Goal: Task Accomplishment & Management: Complete application form

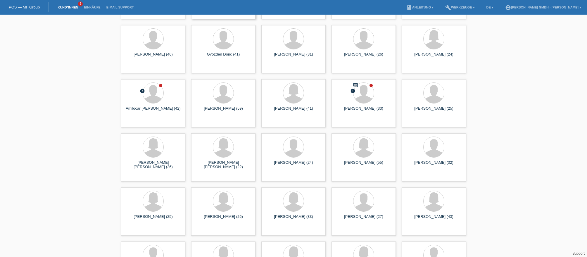
scroll to position [234, 0]
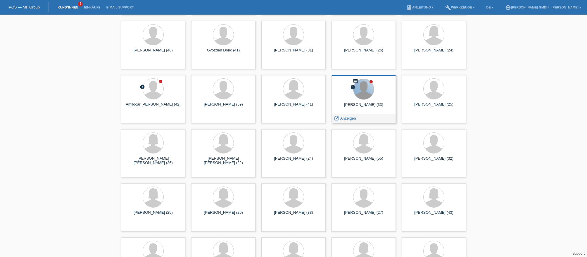
click at [360, 89] on div at bounding box center [364, 89] width 20 height 20
click at [347, 119] on span "Anzeigen" at bounding box center [348, 118] width 16 height 4
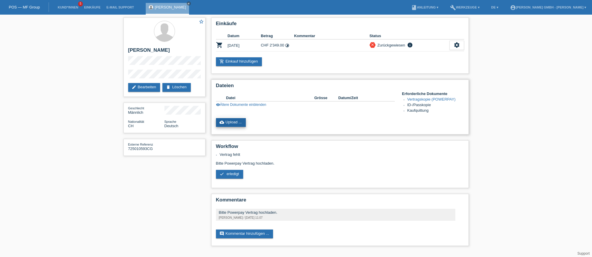
click at [225, 120] on link "cloud_upload Upload ..." at bounding box center [231, 122] width 30 height 9
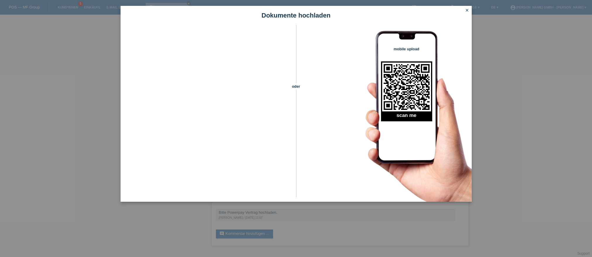
click at [467, 9] on icon "close" at bounding box center [466, 10] width 5 height 5
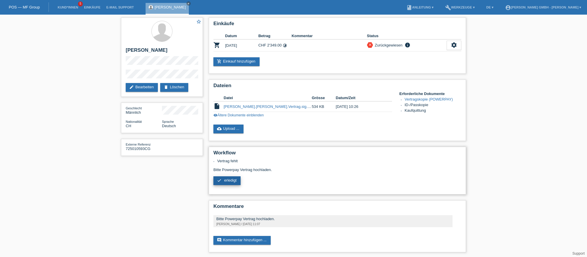
click at [238, 181] on link "check erledigt" at bounding box center [226, 180] width 27 height 9
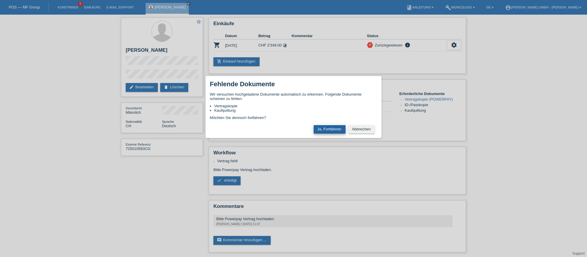
click at [326, 129] on button "Ja, Fortfahren" at bounding box center [330, 129] width 32 height 8
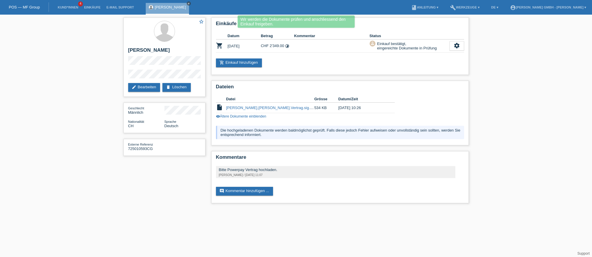
click at [190, 4] on icon "close" at bounding box center [188, 3] width 3 height 3
click at [66, 5] on li "Kund*innen 4" at bounding box center [68, 7] width 26 height 15
click at [65, 8] on link "Kund*innen" at bounding box center [68, 8] width 26 height 4
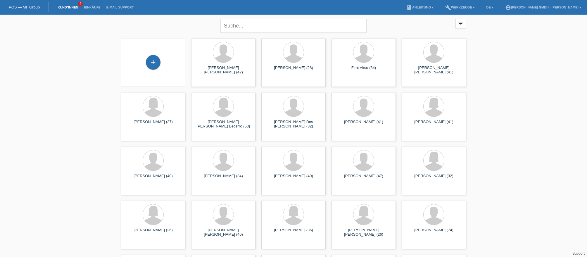
click at [151, 62] on div "+" at bounding box center [153, 62] width 15 height 15
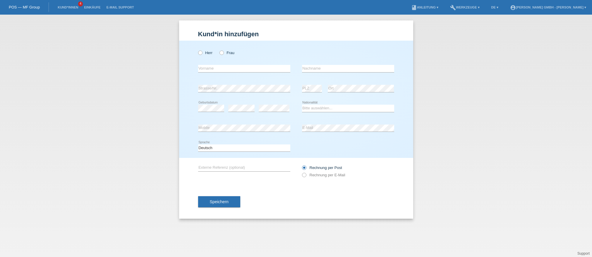
drag, startPoint x: 209, startPoint y: 52, endPoint x: 211, endPoint y: 61, distance: 9.1
click at [209, 52] on label "Herr" at bounding box center [205, 53] width 15 height 4
click at [202, 52] on input "Herr" at bounding box center [200, 53] width 4 height 4
radio input "true"
click at [230, 54] on label "Frau" at bounding box center [226, 53] width 15 height 4
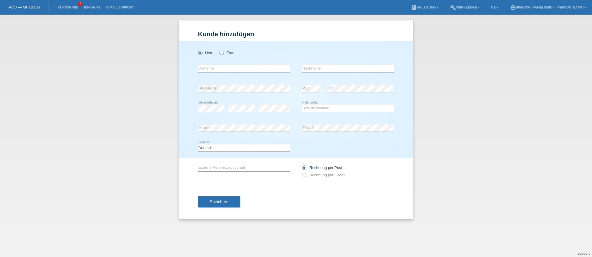
click at [223, 54] on input "Frau" at bounding box center [221, 53] width 4 height 4
radio input "true"
click at [212, 74] on div "error Vorname" at bounding box center [244, 69] width 92 height 20
click at [211, 70] on input "text" at bounding box center [244, 68] width 92 height 7
type input "[PERSON_NAME]"
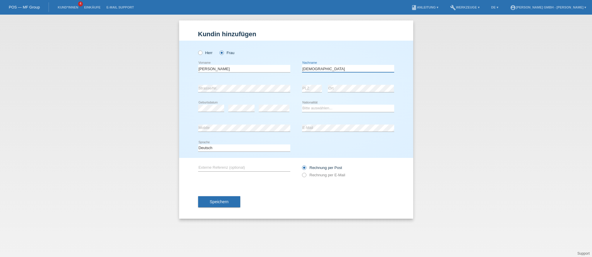
type input "[DEMOGRAPHIC_DATA]"
click at [317, 109] on select "Bitte auswählen... Schweiz Deutschland Liechtenstein Österreich ------------ Af…" at bounding box center [348, 108] width 92 height 7
select select "MK"
click at [302, 105] on select "Bitte auswählen... Schweiz Deutschland Liechtenstein Österreich ------------ Af…" at bounding box center [348, 108] width 92 height 7
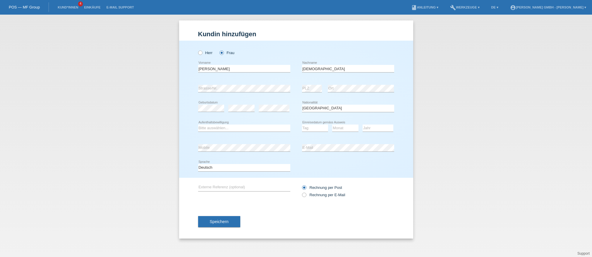
click at [80, 143] on div "Kund*in hinzufügen Kunde hinzufügen Kundin hinzufügen Herr Frau Jasminka error …" at bounding box center [296, 136] width 592 height 242
click at [204, 92] on div "error Strasse/Nr." at bounding box center [244, 89] width 92 height 20
click at [210, 112] on icon at bounding box center [211, 112] width 26 height 0
click at [215, 127] on select "Bitte auswählen... C B B - Flüchtlingsstatus Andere" at bounding box center [244, 128] width 92 height 7
select select "C"
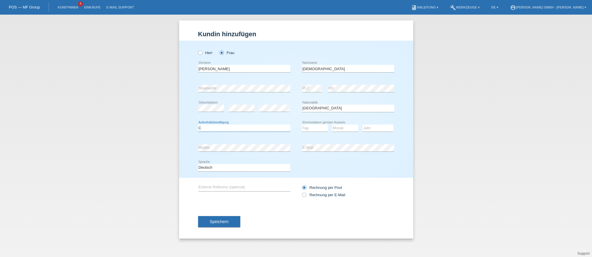
click at [198, 125] on select "Bitte auswählen... C B B - Flüchtlingsstatus Andere" at bounding box center [244, 128] width 92 height 7
click at [313, 130] on select "Tag 01 02 03 04 05 06 07 08 09 10 11" at bounding box center [315, 128] width 26 height 7
click at [308, 128] on select "Tag 01 02 03 04 05 06 07 08 09 10 11" at bounding box center [315, 128] width 26 height 7
select select "30"
click at [302, 125] on select "Tag 01 02 03 04 05 06 07 08 09 10 11" at bounding box center [315, 128] width 26 height 7
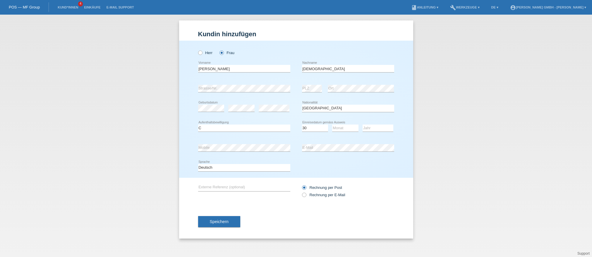
click at [344, 132] on icon at bounding box center [345, 132] width 26 height 0
click at [344, 131] on select "Monat 01 02 03 04 05 06 07 08 09 10 11" at bounding box center [345, 128] width 26 height 7
select select "06"
click at [332, 125] on select "Monat 01 02 03 04 05 06 07 08 09 10 11" at bounding box center [345, 128] width 26 height 7
click at [370, 129] on select "Jahr 2025 2024 2023 2022 2021 2020 2019 2018 2017 2016 2015 2014 2013 2012 2011…" at bounding box center [377, 128] width 31 height 7
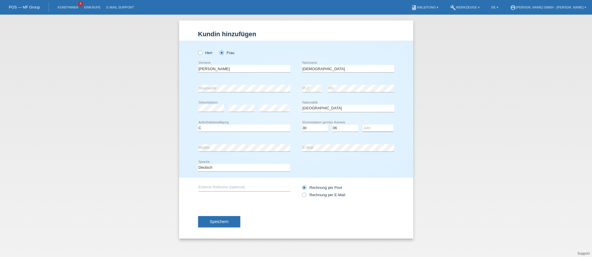
select select "2015"
click at [362, 125] on select "Jahr 2025 2024 2023 2022 2021 2020 2019 2018 2017 2016 2015 2014 2013 2012 2011…" at bounding box center [377, 128] width 31 height 7
click at [405, 161] on div "Herr Frau Jasminka error Vorname" at bounding box center [296, 109] width 234 height 137
click at [214, 186] on input "text" at bounding box center [244, 187] width 92 height 7
paste input "725010617JH"
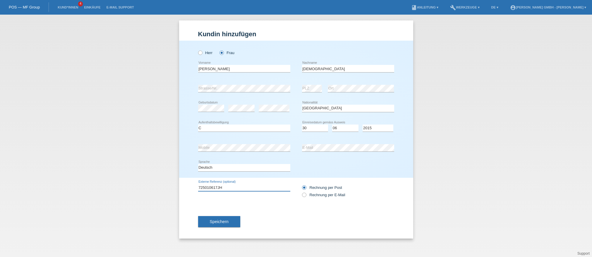
type input "725010617JH"
click at [184, 170] on div "Herr Frau Jasminka error Vorname" at bounding box center [296, 109] width 234 height 137
click at [218, 223] on span "Speichern" at bounding box center [219, 221] width 19 height 5
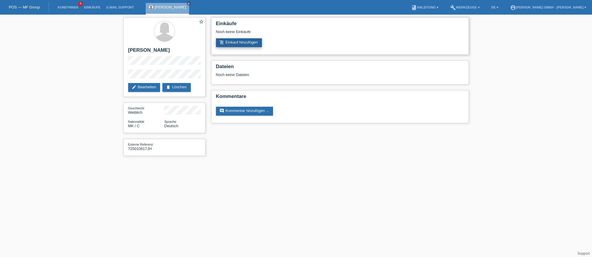
click at [239, 42] on link "add_shopping_cart Einkauf hinzufügen" at bounding box center [239, 42] width 46 height 9
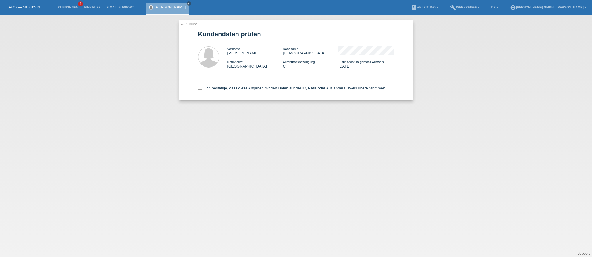
click at [200, 86] on div "Ich bestätige, dass diese Angaben mit den Daten auf der ID, Pass oder Ausländer…" at bounding box center [296, 87] width 196 height 26
click at [200, 88] on icon at bounding box center [200, 88] width 4 height 4
click at [200, 88] on input "Ich bestätige, dass diese Angaben mit den Daten auf der ID, Pass oder Ausländer…" at bounding box center [200, 88] width 4 height 4
checkbox input "true"
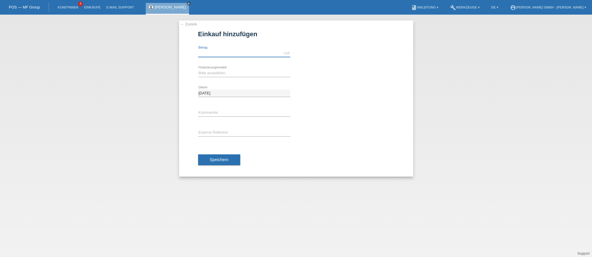
click at [211, 55] on input "text" at bounding box center [244, 53] width 92 height 7
type input "969.00"
click at [208, 74] on select "Bitte auswählen Kauf auf Rechnung mit Teilzahlungsoption Fixe Raten" at bounding box center [244, 73] width 92 height 7
select select "198"
click at [198, 70] on select "Bitte auswählen Kauf auf Rechnung mit Teilzahlungsoption Fixe Raten" at bounding box center [244, 73] width 92 height 7
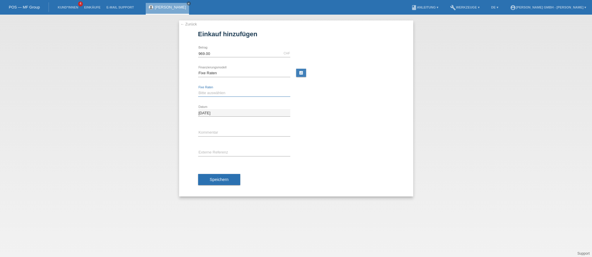
click at [208, 93] on select "Bitte auswählen 12 Raten 24 Raten" at bounding box center [244, 92] width 92 height 7
select select "531"
click at [198, 89] on select "Bitte auswählen 12 Raten 24 Raten" at bounding box center [244, 92] width 92 height 7
click at [207, 150] on input "text" at bounding box center [244, 152] width 92 height 7
paste input "725010617JH"
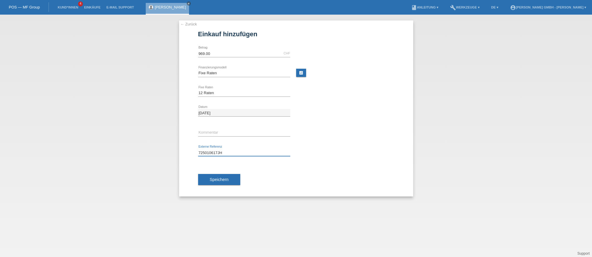
type input "725010617JH"
click at [318, 178] on div "Speichern" at bounding box center [296, 180] width 196 height 34
click at [225, 178] on span "Speichern" at bounding box center [219, 179] width 19 height 5
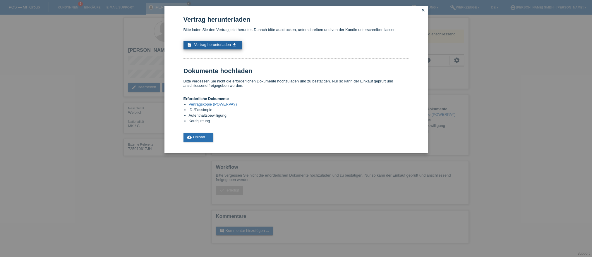
click at [227, 44] on span "Vertrag herunterladen" at bounding box center [212, 44] width 37 height 4
click at [197, 135] on link "cloud_upload Upload ..." at bounding box center [198, 137] width 30 height 9
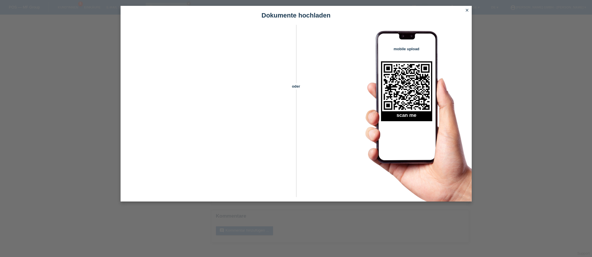
click at [93, 122] on div "Dokumente hochladen oder mobile upload scan me close" at bounding box center [296, 128] width 592 height 257
click at [468, 10] on icon "close" at bounding box center [466, 10] width 5 height 5
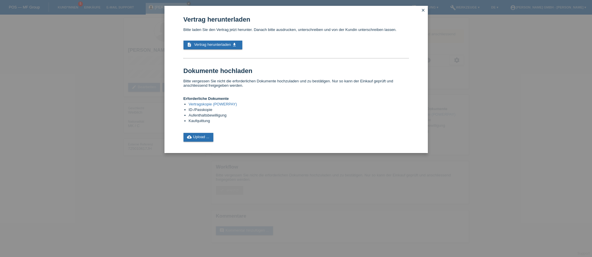
click at [103, 88] on div "Vertrag herunterladen Bitte laden Sie den Vertrag jetzt herunter. Danach bitte …" at bounding box center [296, 128] width 592 height 257
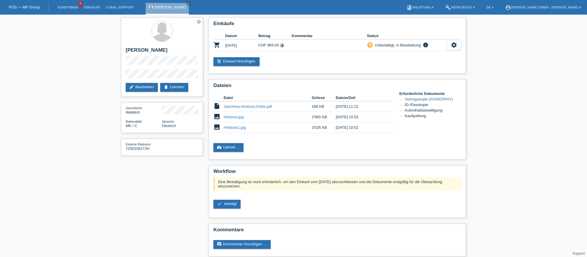
click at [187, 2] on icon "close" at bounding box center [188, 3] width 3 height 3
drag, startPoint x: 73, startPoint y: 42, endPoint x: 70, endPoint y: 35, distance: 6.8
click at [73, 41] on div "star_border [PERSON_NAME] edit Bearbeiten delete Löschen Geschlecht Weiblich Na…" at bounding box center [293, 139] width 587 height 248
click at [61, 7] on link "Kund*innen" at bounding box center [68, 8] width 26 height 4
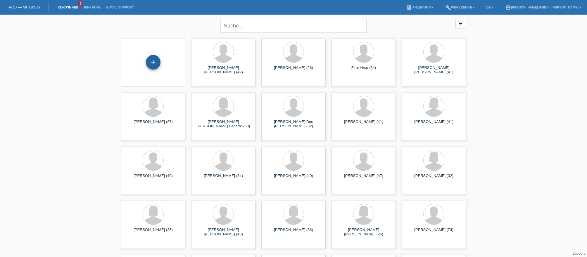
click at [156, 59] on div "+" at bounding box center [153, 62] width 14 height 10
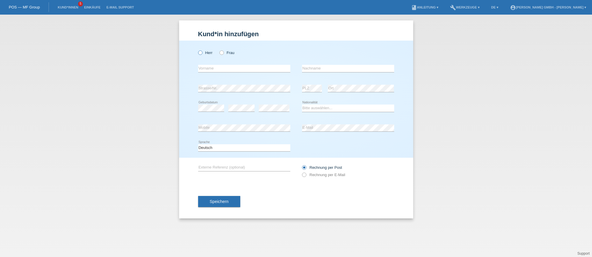
click at [209, 53] on label "Herr" at bounding box center [205, 53] width 15 height 4
click at [202, 53] on input "Herr" at bounding box center [200, 53] width 4 height 4
radio input "true"
click at [221, 69] on input "text" at bounding box center [244, 68] width 92 height 7
paste input "Kastriot"
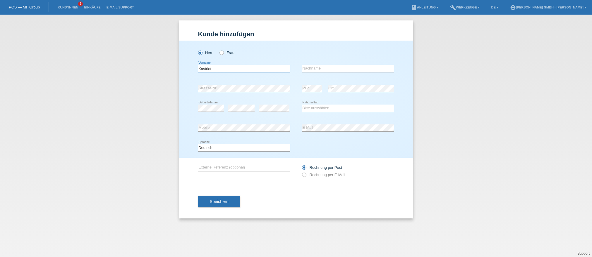
type input "Kastriot"
click at [315, 69] on input "text" at bounding box center [348, 68] width 92 height 7
type input "Morina"
click at [317, 107] on select "Bitte auswählen... Schweiz Deutschland Liechtenstein Österreich ------------ Af…" at bounding box center [348, 108] width 92 height 7
select select "XK"
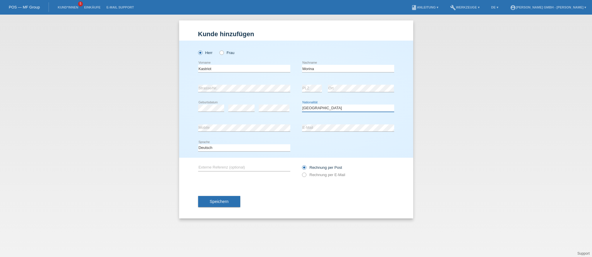
click at [302, 105] on select "Bitte auswählen... Schweiz Deutschland Liechtenstein Österreich ------------ Af…" at bounding box center [348, 108] width 92 height 7
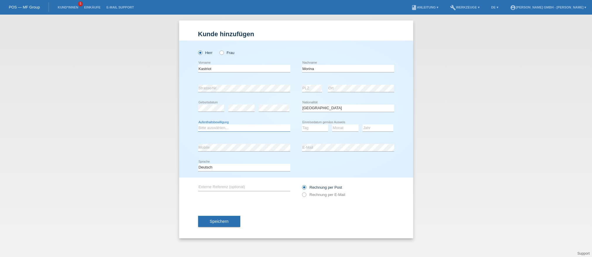
click at [219, 127] on select "Bitte auswählen... C B B - Flüchtlingsstatus Andere" at bounding box center [244, 128] width 92 height 7
select select "C"
click at [198, 125] on select "Bitte auswählen... C B B - Flüchtlingsstatus Andere" at bounding box center [244, 128] width 92 height 7
click at [311, 130] on select "Tag 01 02 03 04 05 06 07 08 09 10 11" at bounding box center [315, 128] width 26 height 7
click at [310, 129] on select "Tag 01 02 03 04 05 06 07 08 09 10 11" at bounding box center [315, 128] width 26 height 7
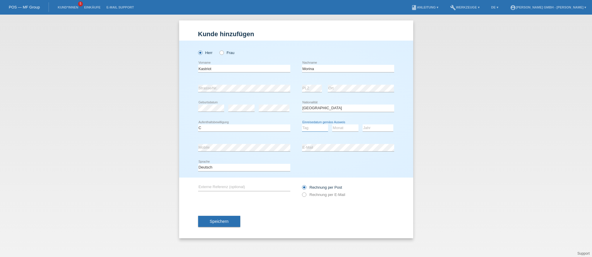
select select "24"
click at [302, 125] on select "Tag 01 02 03 04 05 06 07 08 09 10 11" at bounding box center [315, 128] width 26 height 7
click at [348, 130] on select "Monat 01 02 03 04 05 06 07 08 09 10 11" at bounding box center [345, 128] width 26 height 7
select select "07"
click at [332, 125] on select "Monat 01 02 03 04 05 06 07 08 09 10 11" at bounding box center [345, 128] width 26 height 7
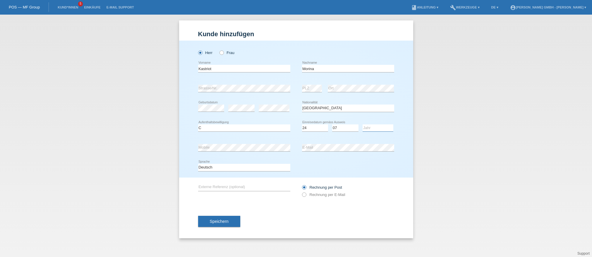
click at [372, 130] on select "Jahr 2025 2024 2023 2022 2021 2020 2019 2018 2017 2016 2015 2014 2013 2012 2011…" at bounding box center [377, 128] width 31 height 7
select select "2003"
click at [362, 125] on select "Jahr 2025 2024 2023 2022 2021 2020 2019 2018 2017 2016 2015 2014 2013 2012 2011…" at bounding box center [377, 128] width 31 height 7
click at [367, 174] on div "Deutsch Français Italiano English error Sprache" at bounding box center [296, 168] width 196 height 20
click at [218, 188] on input "text" at bounding box center [244, 187] width 92 height 7
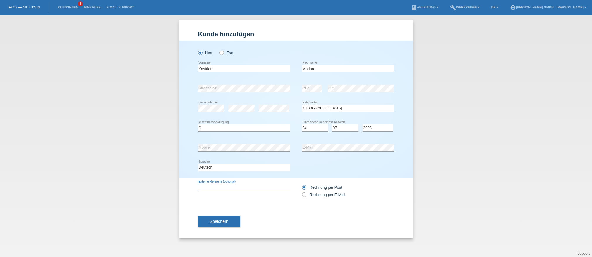
drag, startPoint x: 224, startPoint y: 185, endPoint x: 216, endPoint y: 186, distance: 7.4
click at [223, 185] on input "text" at bounding box center [244, 187] width 92 height 7
paste input "725010618KM"
type input "725010618KM"
click at [290, 212] on div "Speichern" at bounding box center [296, 222] width 196 height 34
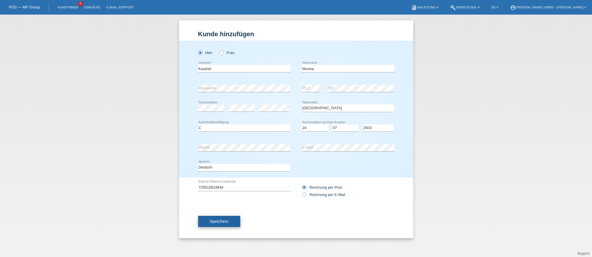
click at [224, 221] on span "Speichern" at bounding box center [219, 221] width 19 height 5
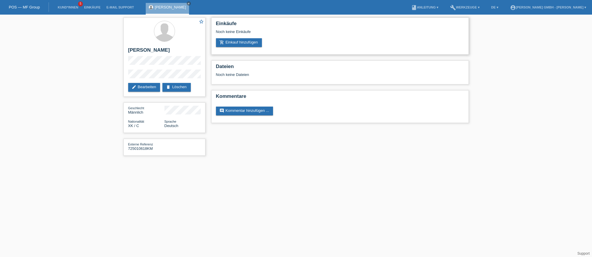
drag, startPoint x: 246, startPoint y: 42, endPoint x: 263, endPoint y: 53, distance: 20.0
click at [246, 42] on link "add_shopping_cart Einkauf hinzufügen" at bounding box center [239, 42] width 46 height 9
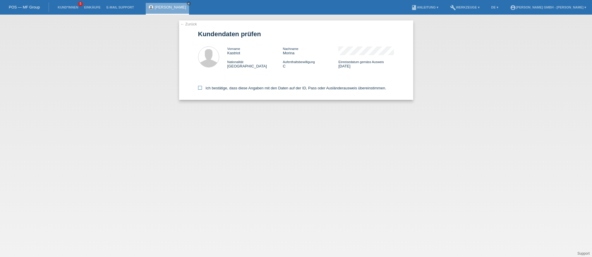
click at [200, 87] on icon at bounding box center [200, 88] width 4 height 4
click at [200, 87] on input "Ich bestätige, dass diese Angaben mit den Daten auf der ID, Pass oder Ausländer…" at bounding box center [200, 88] width 4 height 4
checkbox input "true"
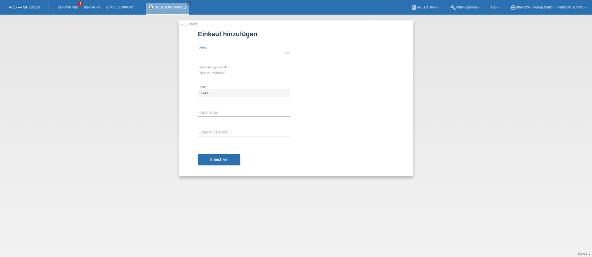
click at [211, 52] on input "text" at bounding box center [244, 53] width 92 height 7
type input "1599.00"
click at [217, 74] on select "Bitte auswählen Kauf auf Rechnung mit Teilzahlungsoption Fixe Raten" at bounding box center [244, 73] width 92 height 7
select select "198"
click at [198, 70] on select "Bitte auswählen Kauf auf Rechnung mit Teilzahlungsoption Fixe Raten" at bounding box center [244, 73] width 92 height 7
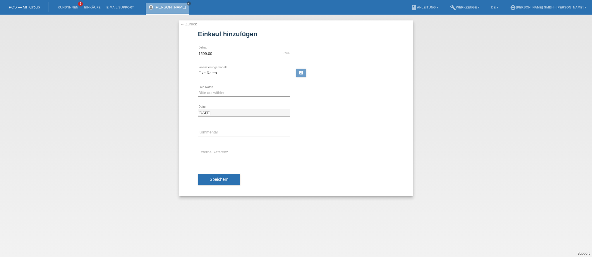
click at [208, 88] on div "Bitte auswählen 12 Raten 24 Raten error Fixe Raten" at bounding box center [244, 93] width 92 height 20
